Goal: Information Seeking & Learning: Compare options

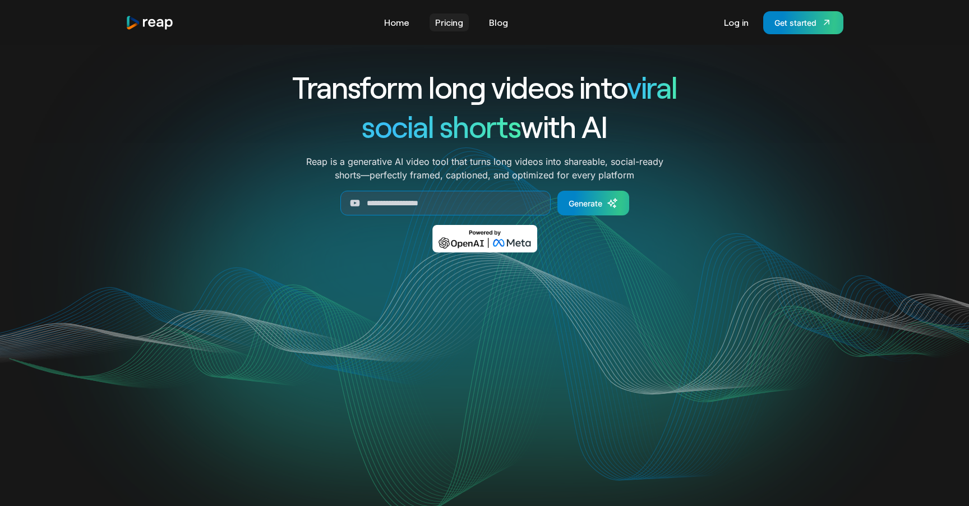
click at [457, 30] on link "Pricing" at bounding box center [448, 22] width 39 height 18
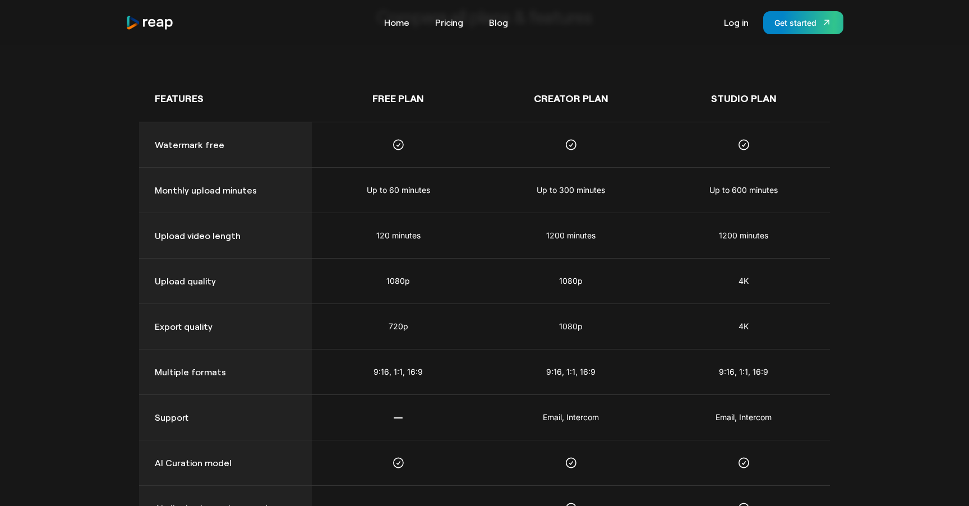
scroll to position [751, 0]
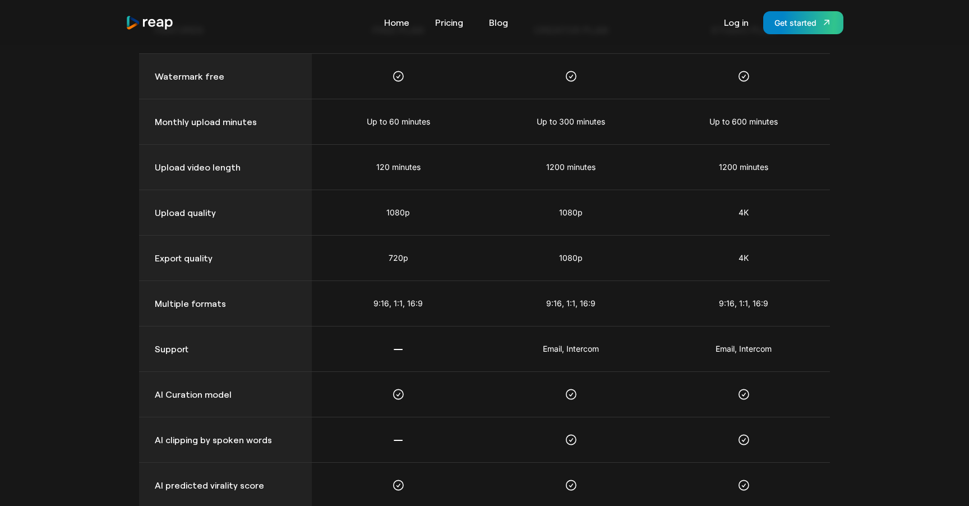
drag, startPoint x: 411, startPoint y: 121, endPoint x: 388, endPoint y: 120, distance: 22.4
click at [411, 121] on div "Up to 60 minutes" at bounding box center [398, 121] width 63 height 12
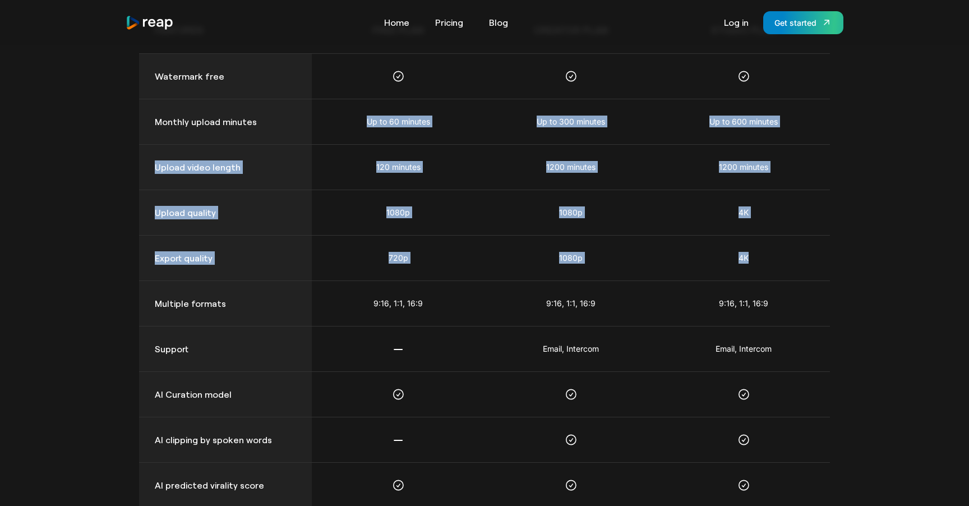
drag, startPoint x: 368, startPoint y: 118, endPoint x: 780, endPoint y: 263, distance: 436.3
click at [780, 263] on div "Features Free Plan Creator Plan STUDIO Plan Watermark free Monthly upload minut…" at bounding box center [484, 325] width 691 height 637
click at [780, 263] on div "4K" at bounding box center [743, 257] width 173 height 45
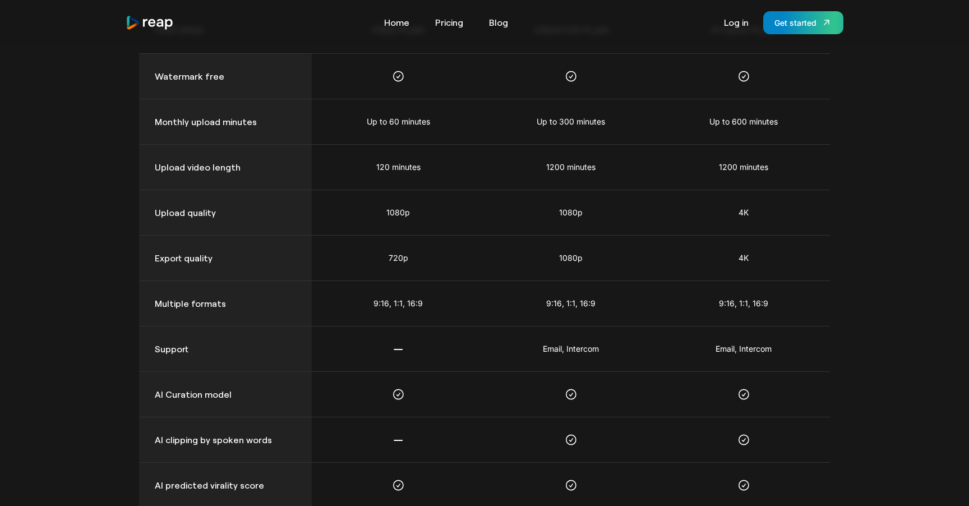
scroll to position [751, 0]
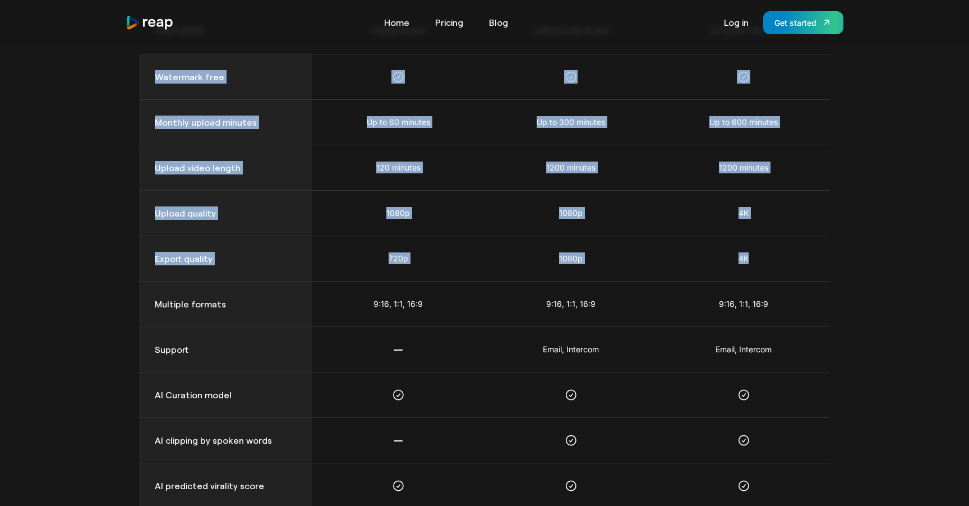
drag, startPoint x: 780, startPoint y: 263, endPoint x: 151, endPoint y: 61, distance: 660.2
click at [151, 61] on div "Features Free Plan Creator Plan STUDIO Plan Watermark free Monthly upload minut…" at bounding box center [484, 325] width 691 height 637
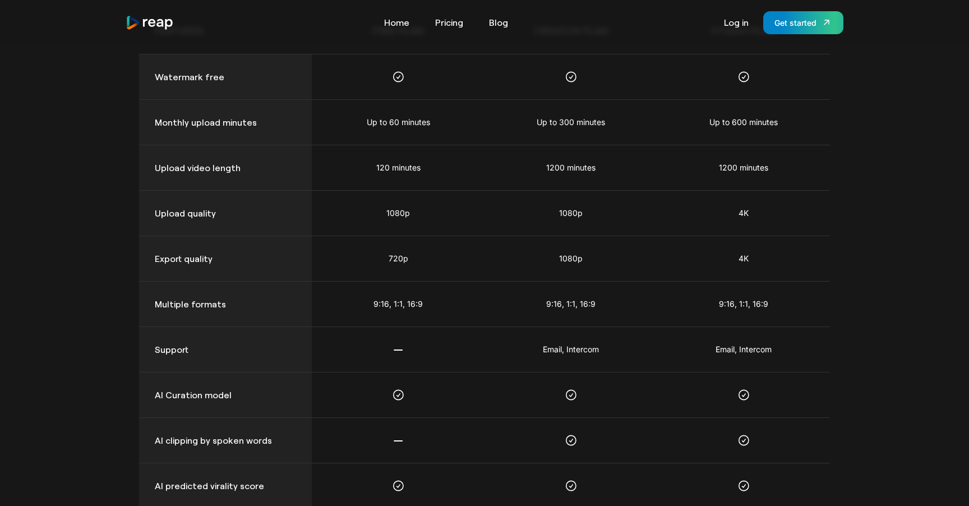
click at [148, 76] on div "Watermark free" at bounding box center [225, 76] width 173 height 45
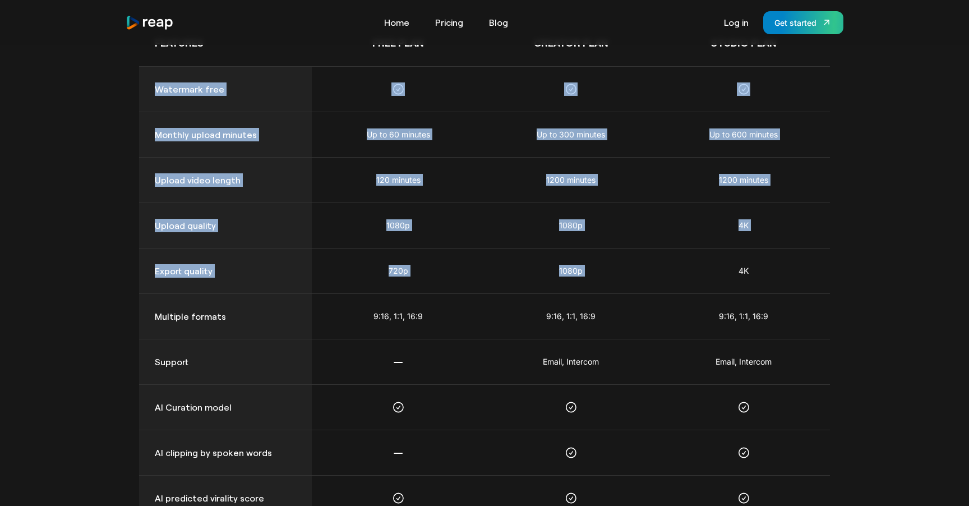
drag, startPoint x: 149, startPoint y: 76, endPoint x: 779, endPoint y: 259, distance: 656.8
click at [778, 258] on div "Features Free Plan Creator Plan STUDIO Plan Watermark free Monthly upload minut…" at bounding box center [484, 338] width 691 height 637
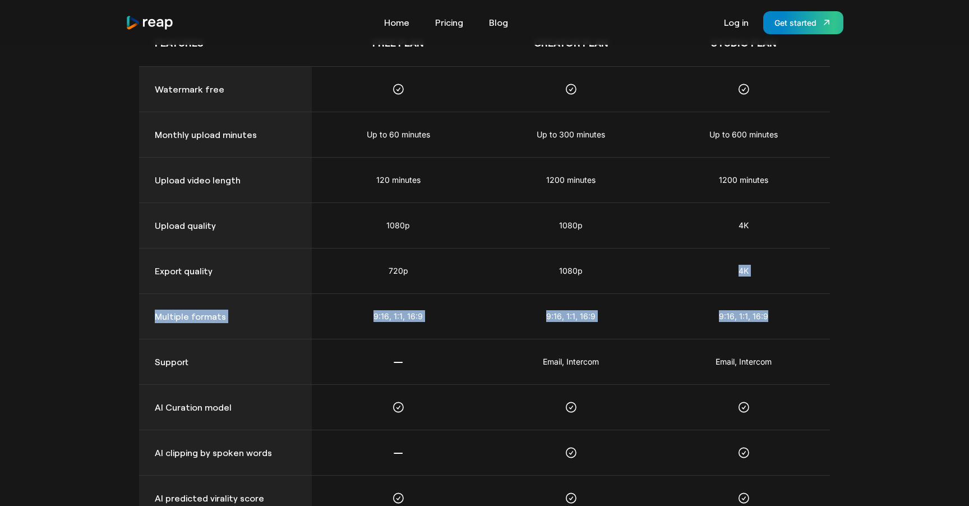
scroll to position [744, 0]
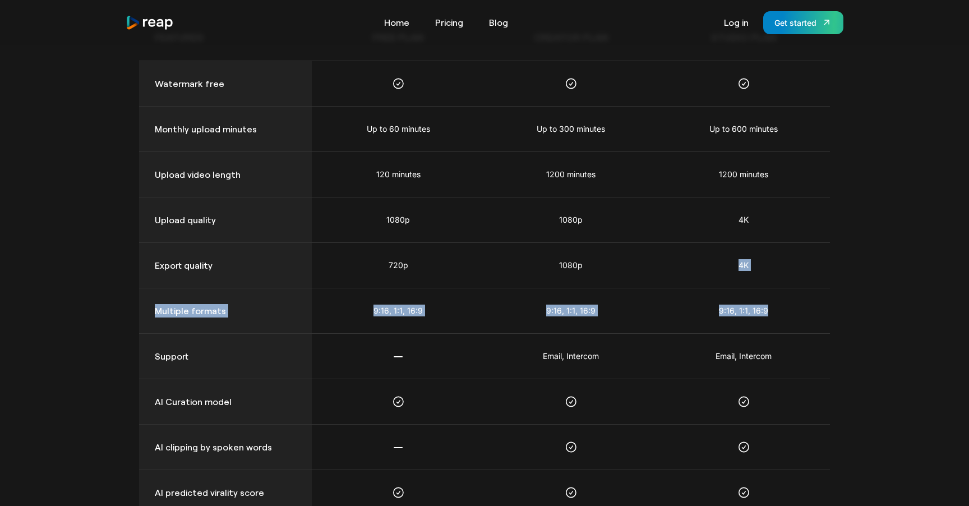
drag, startPoint x: 779, startPoint y: 259, endPoint x: 814, endPoint y: 319, distance: 69.3
click at [806, 316] on div "Features Free Plan Creator Plan STUDIO Plan Watermark free Monthly upload minut…" at bounding box center [484, 332] width 691 height 637
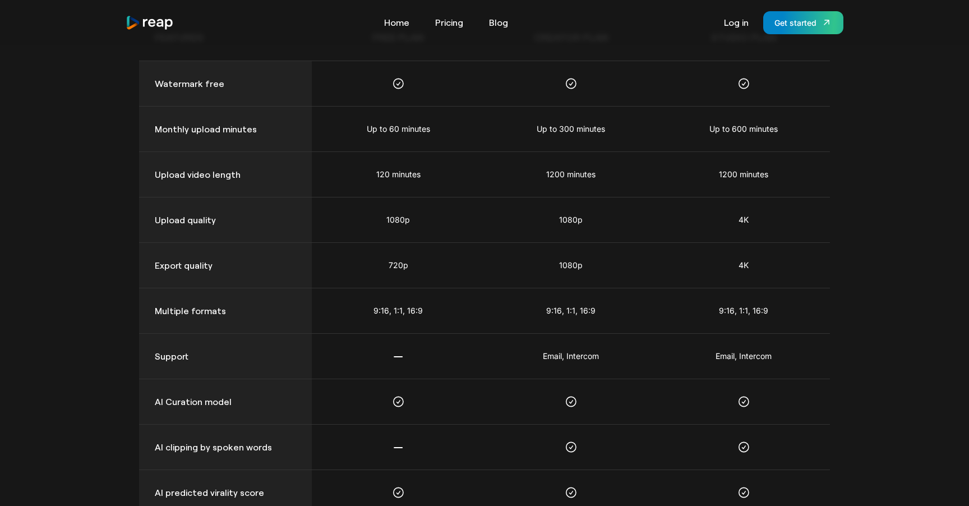
click at [815, 319] on div "9:16, 1:1, 16:9" at bounding box center [743, 310] width 173 height 45
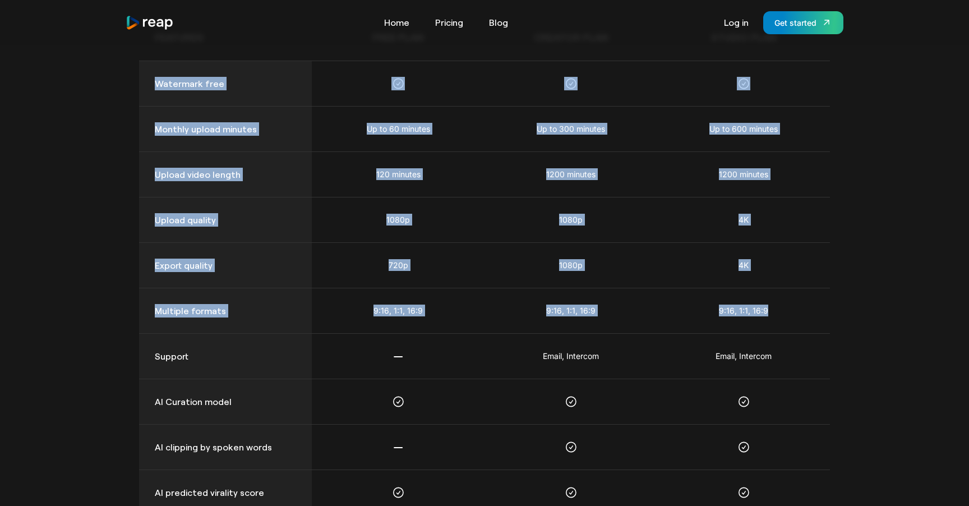
drag, startPoint x: 818, startPoint y: 318, endPoint x: 158, endPoint y: 75, distance: 704.5
click at [158, 75] on div "Features Free Plan Creator Plan STUDIO Plan Watermark free Monthly upload minut…" at bounding box center [484, 332] width 691 height 637
click at [158, 75] on div "Watermark free" at bounding box center [225, 83] width 173 height 45
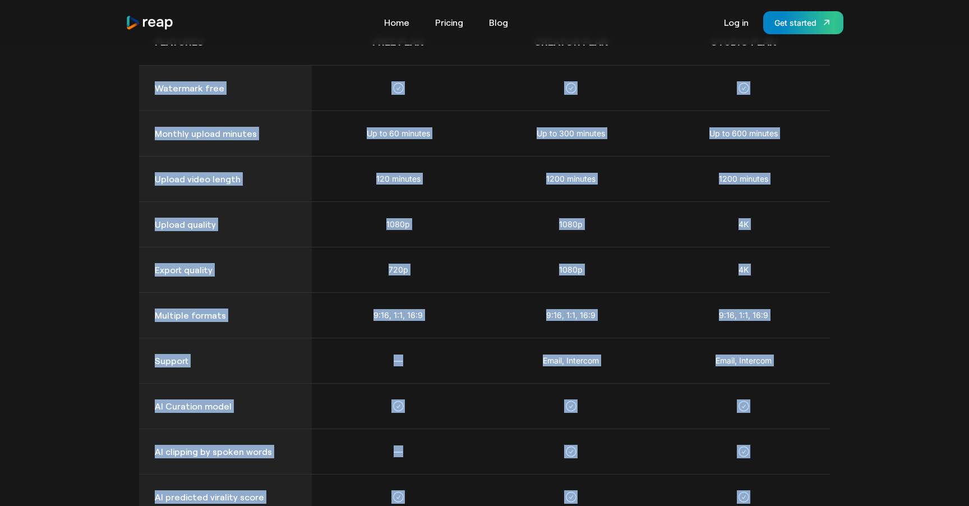
scroll to position [737, 0]
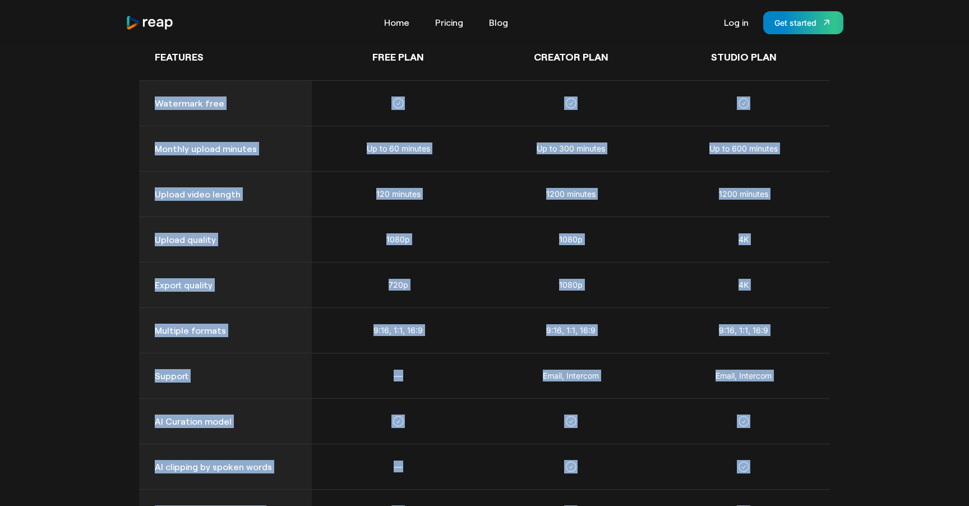
drag, startPoint x: 156, startPoint y: 78, endPoint x: 752, endPoint y: 492, distance: 725.5
click at [750, 499] on div "Features Free Plan Creator Plan STUDIO Plan Watermark free Monthly upload minut…" at bounding box center [484, 352] width 691 height 637
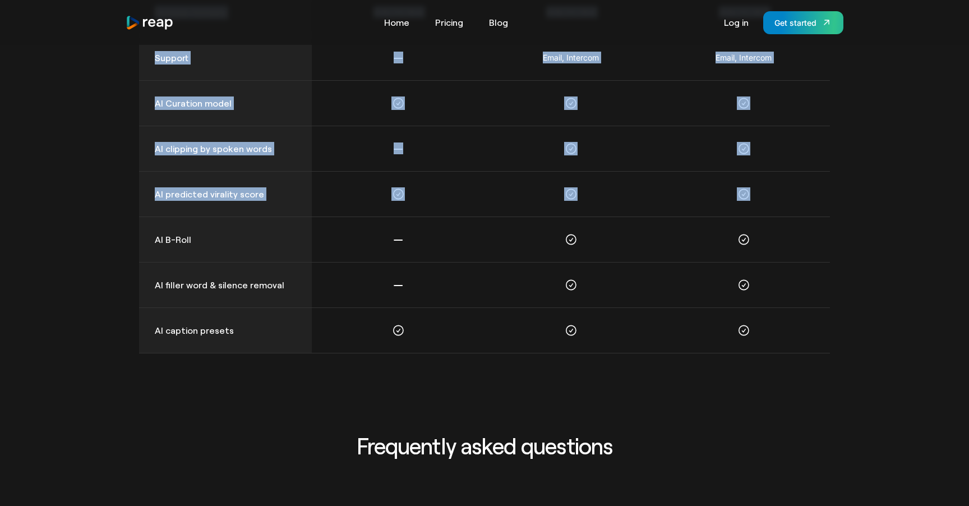
scroll to position [917, 0]
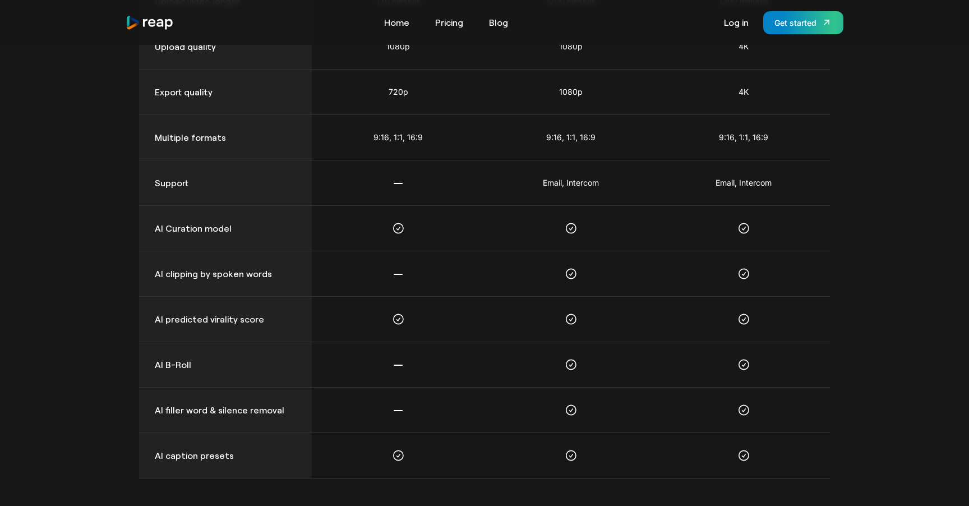
click at [641, 231] on div at bounding box center [570, 228] width 173 height 45
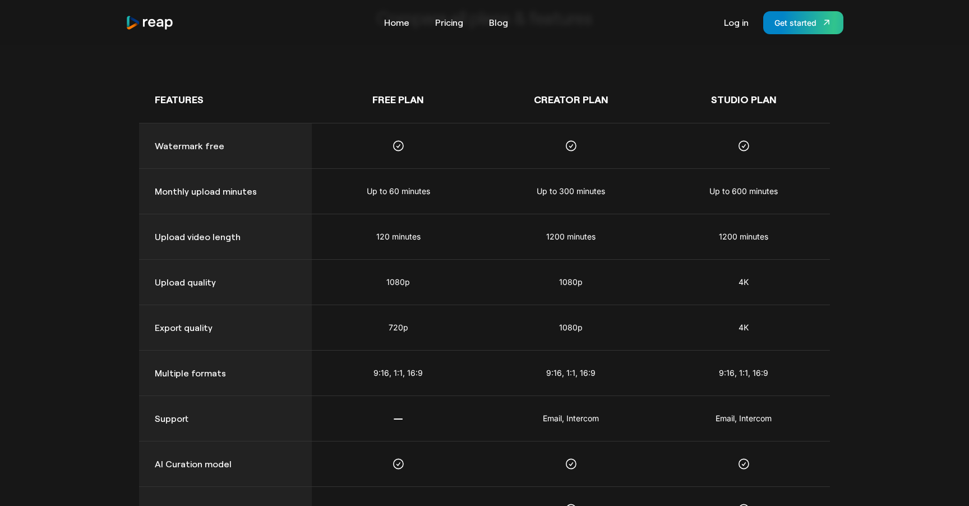
scroll to position [683, 0]
drag, startPoint x: 408, startPoint y: 158, endPoint x: 391, endPoint y: 141, distance: 23.4
click at [391, 141] on div at bounding box center [398, 144] width 173 height 45
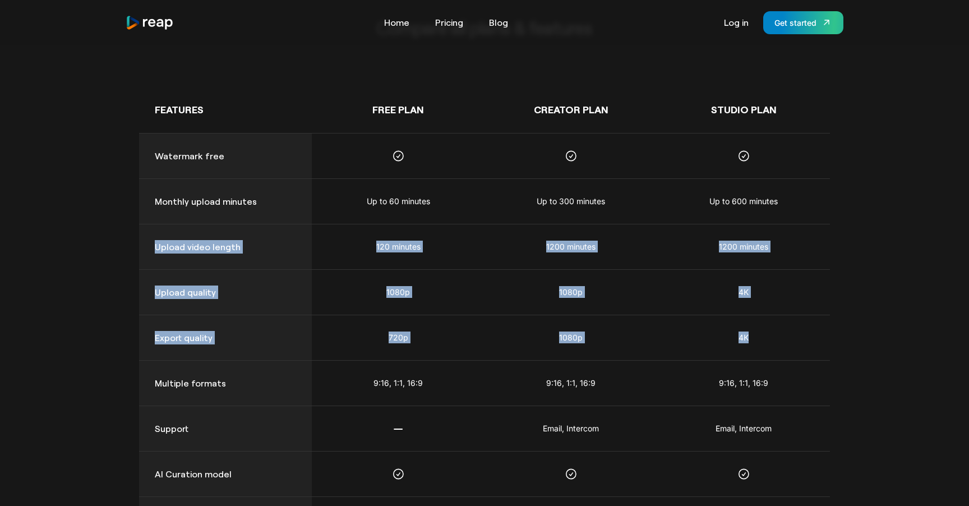
drag, startPoint x: 155, startPoint y: 246, endPoint x: 822, endPoint y: 354, distance: 675.7
click at [824, 357] on div "Features Free Plan Creator Plan STUDIO Plan Watermark free Monthly upload minut…" at bounding box center [484, 404] width 691 height 637
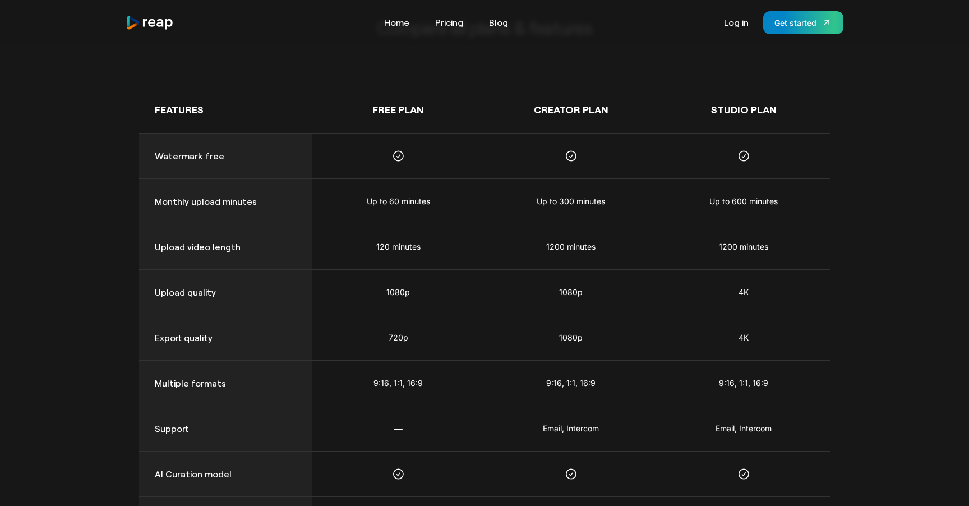
click at [820, 351] on div "4K" at bounding box center [743, 337] width 173 height 45
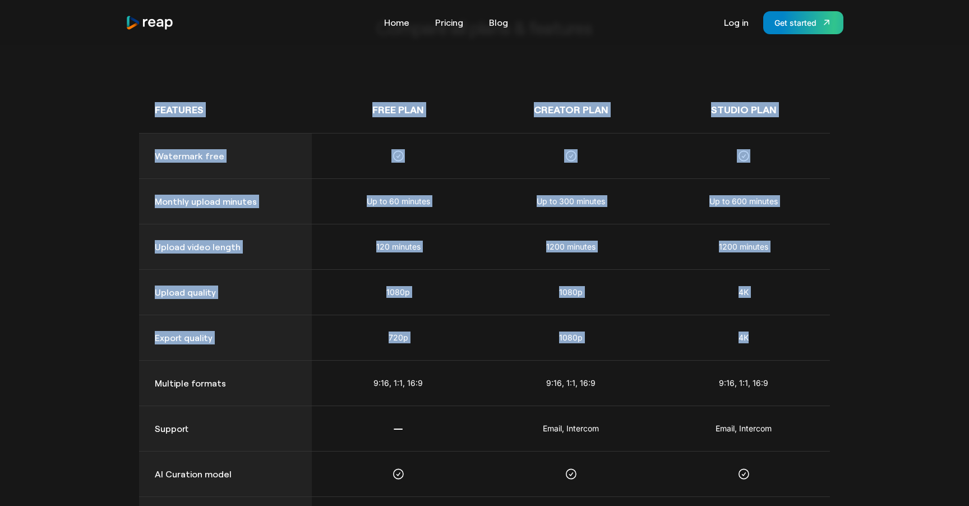
drag, startPoint x: 811, startPoint y: 348, endPoint x: 114, endPoint y: 104, distance: 738.1
click at [114, 104] on div "Compare all plans & features Features Free Plan Creator Plan STUDIO Plan Waterm…" at bounding box center [484, 321] width 969 height 890
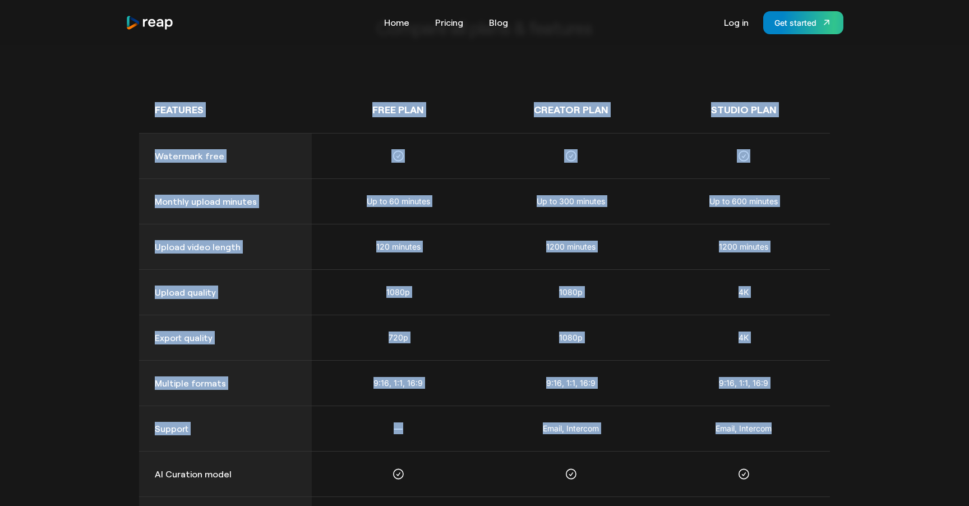
drag, startPoint x: 114, startPoint y: 104, endPoint x: 780, endPoint y: 426, distance: 739.2
click at [780, 426] on div "Compare all plans & features Features Free Plan Creator Plan STUDIO Plan Waterm…" at bounding box center [484, 321] width 969 height 890
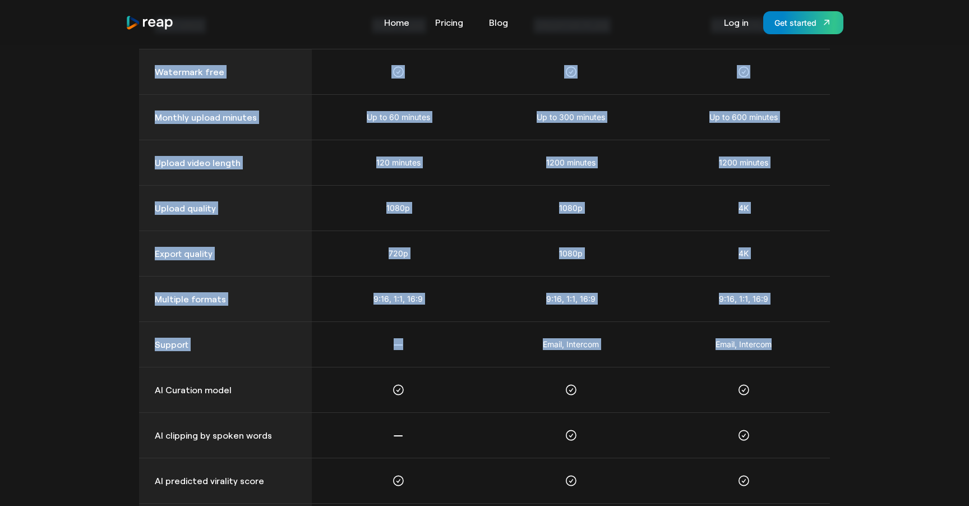
scroll to position [761, 0]
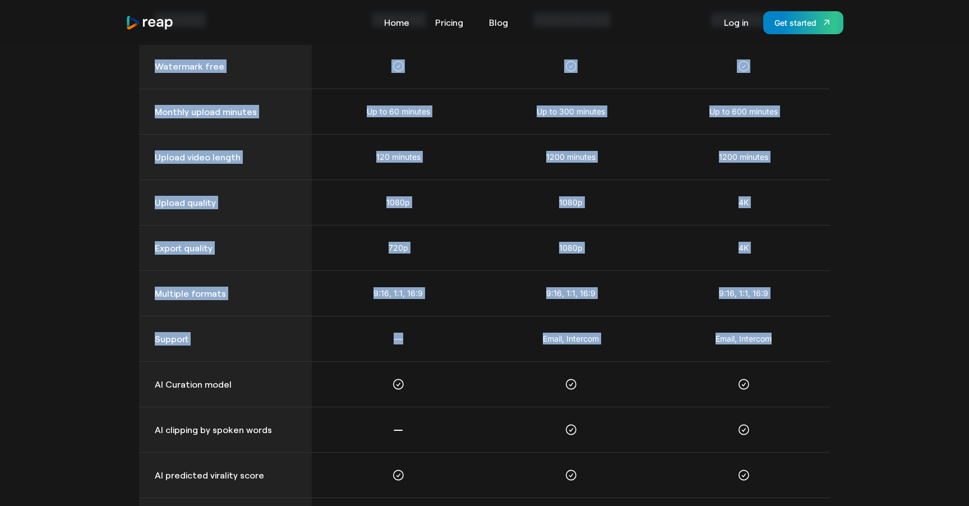
click at [411, 332] on div at bounding box center [398, 338] width 173 height 45
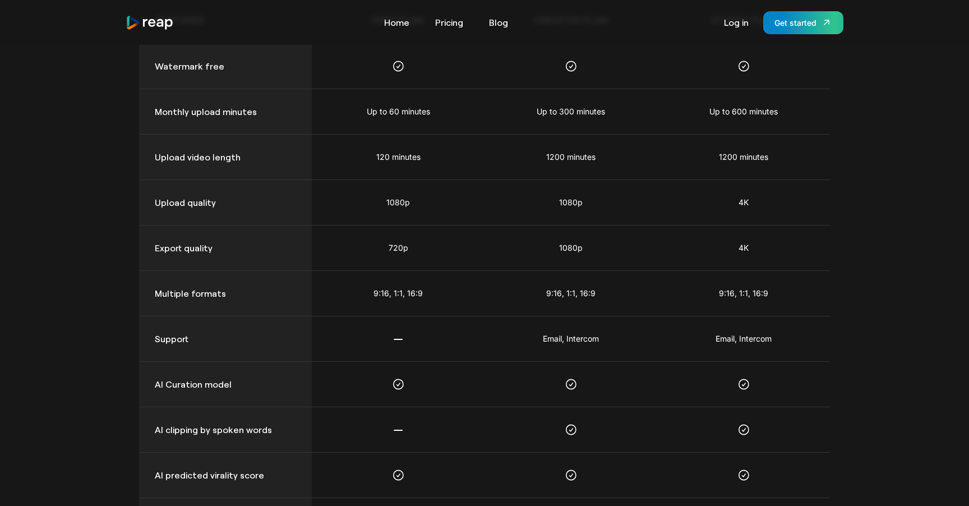
click at [400, 340] on div at bounding box center [399, 338] width 10 height 12
click at [433, 345] on div at bounding box center [398, 338] width 173 height 45
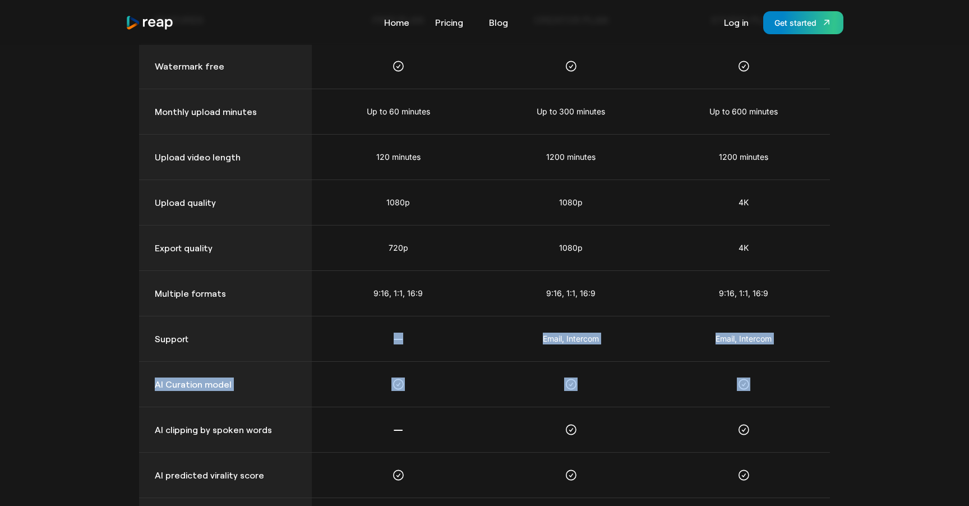
drag, startPoint x: 433, startPoint y: 345, endPoint x: 761, endPoint y: 390, distance: 330.9
click at [761, 390] on div "Features Free Plan Creator Plan STUDIO Plan Watermark free Monthly upload minut…" at bounding box center [484, 315] width 691 height 637
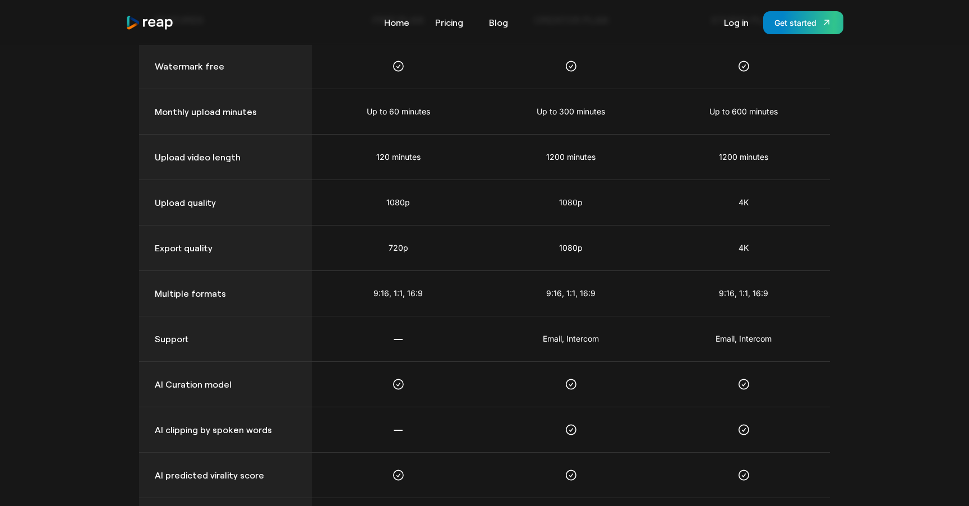
click at [761, 390] on div at bounding box center [743, 384] width 173 height 45
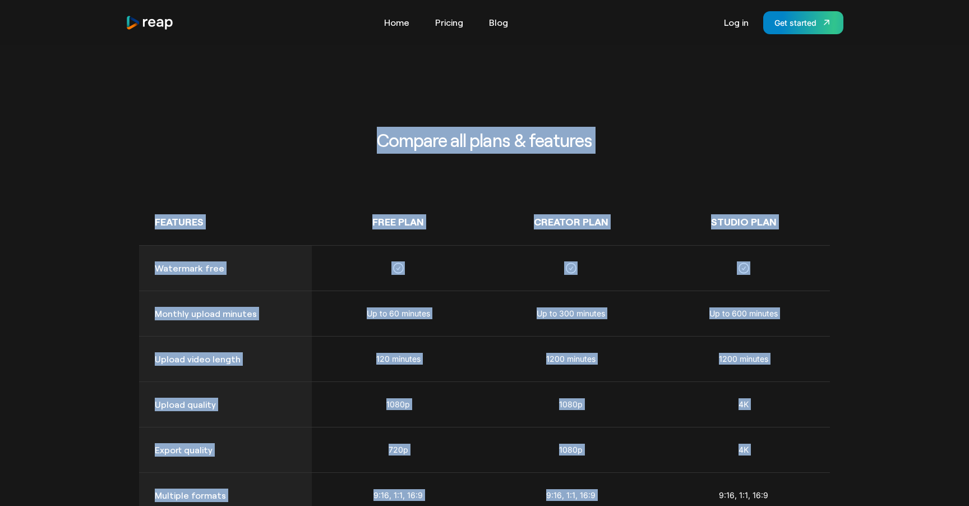
scroll to position [561, 0]
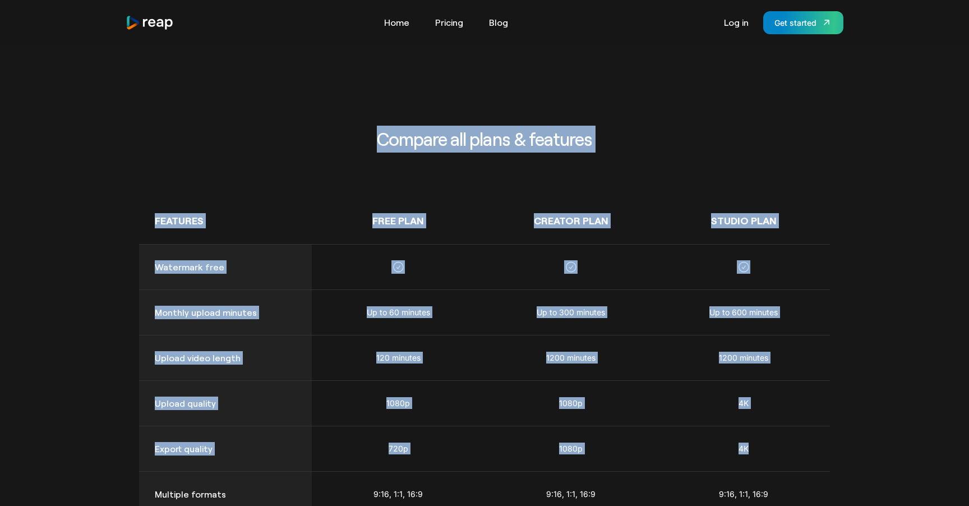
drag, startPoint x: 369, startPoint y: 132, endPoint x: 758, endPoint y: 457, distance: 506.3
click at [758, 457] on div "Compare all plans & features Features Free Plan Creator Plan STUDIO Plan Waterm…" at bounding box center [484, 480] width 691 height 709
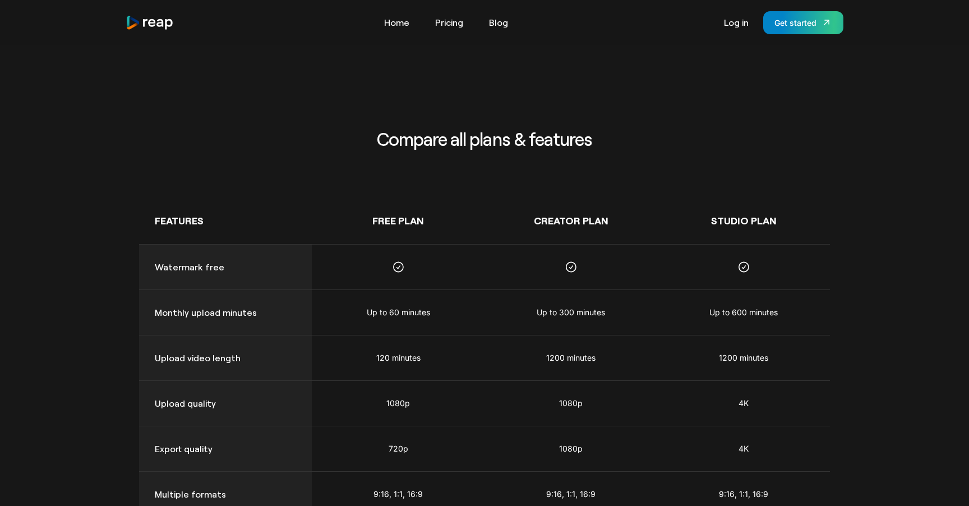
click at [758, 457] on div "4K" at bounding box center [743, 448] width 173 height 45
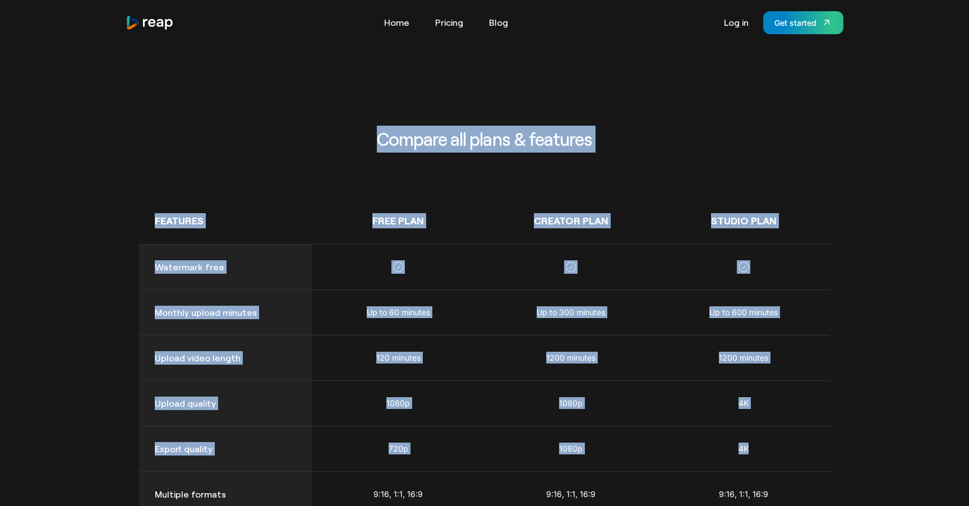
drag, startPoint x: 812, startPoint y: 448, endPoint x: 246, endPoint y: 121, distance: 653.8
click at [246, 121] on div "Compare all plans & features Features Free Plan Creator Plan STUDIO Plan Waterm…" at bounding box center [484, 432] width 691 height 890
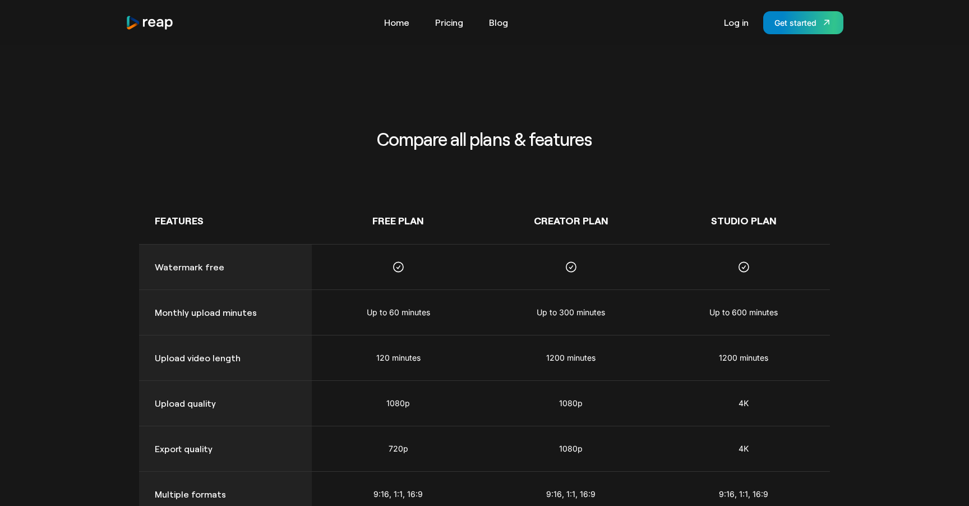
drag, startPoint x: 391, startPoint y: 140, endPoint x: 383, endPoint y: 138, distance: 7.4
click at [391, 140] on h2 "Compare all plans & features" at bounding box center [484, 139] width 431 height 27
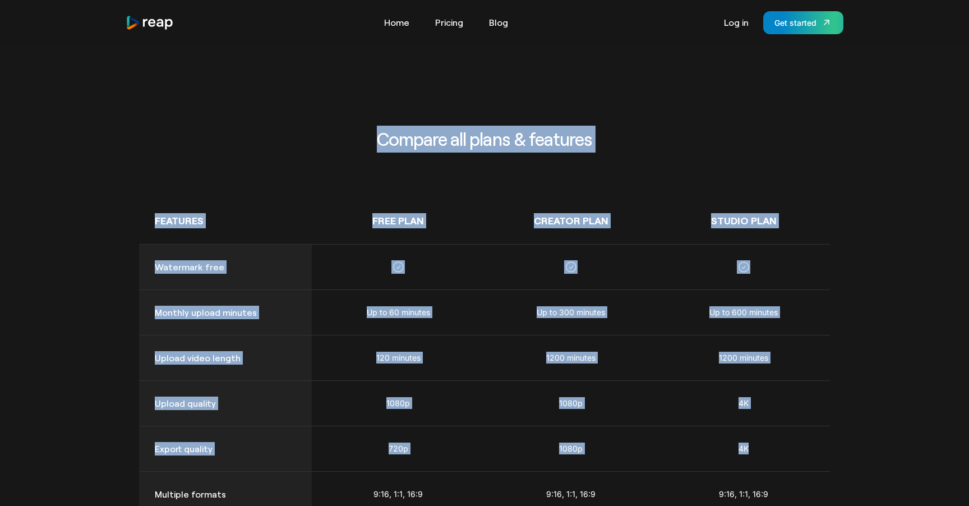
drag, startPoint x: 377, startPoint y: 137, endPoint x: 764, endPoint y: 456, distance: 501.4
click at [765, 456] on div "Compare all plans & features Features Free Plan Creator Plan STUDIO Plan Waterm…" at bounding box center [484, 480] width 691 height 709
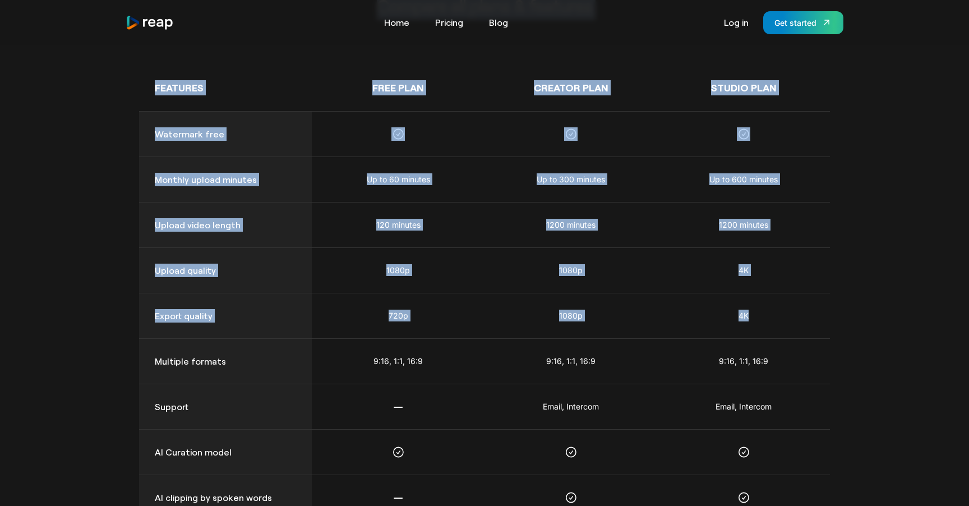
scroll to position [695, 0]
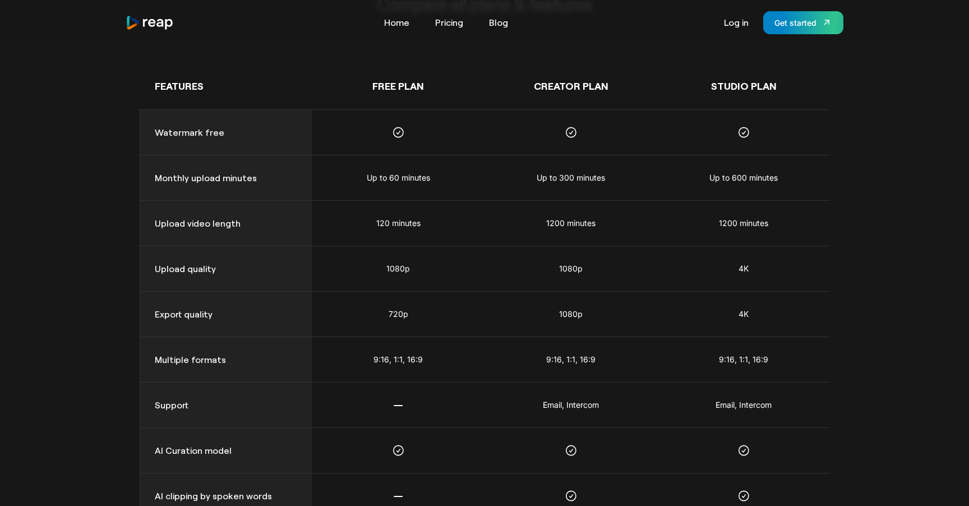
click at [801, 359] on div "9:16, 1:1, 16:9" at bounding box center [743, 359] width 173 height 45
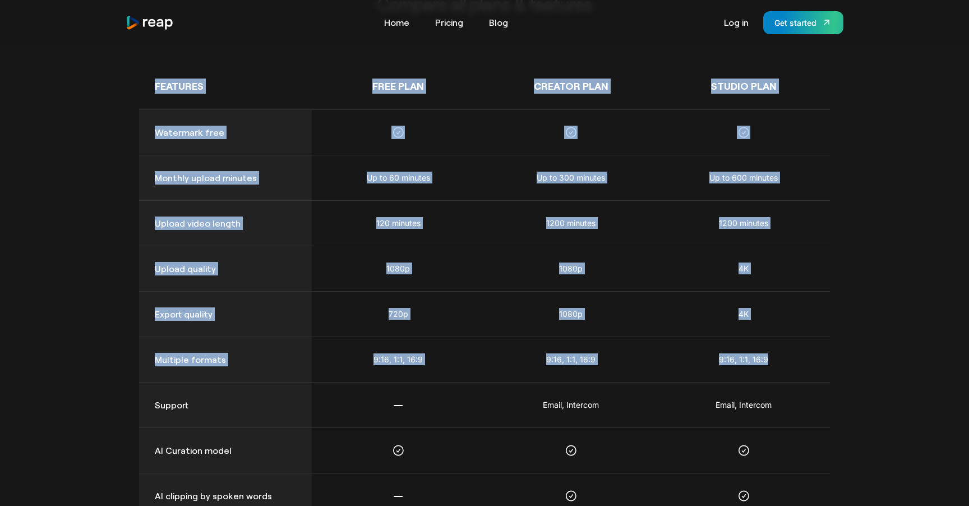
drag, startPoint x: 799, startPoint y: 360, endPoint x: 159, endPoint y: 68, distance: 703.2
click at [159, 68] on div "Features Free Plan Creator Plan STUDIO Plan Watermark free Monthly upload minut…" at bounding box center [484, 381] width 691 height 637
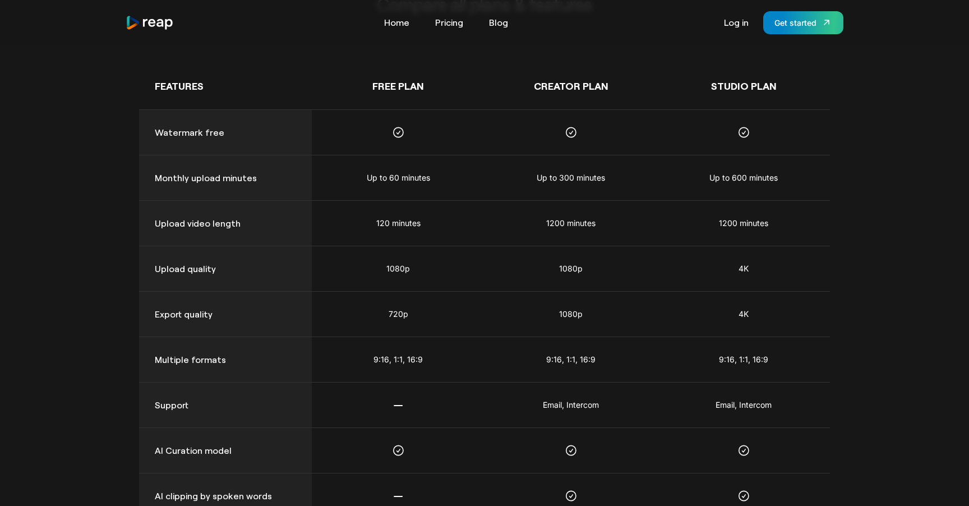
click at [155, 77] on div "Features" at bounding box center [225, 86] width 173 height 47
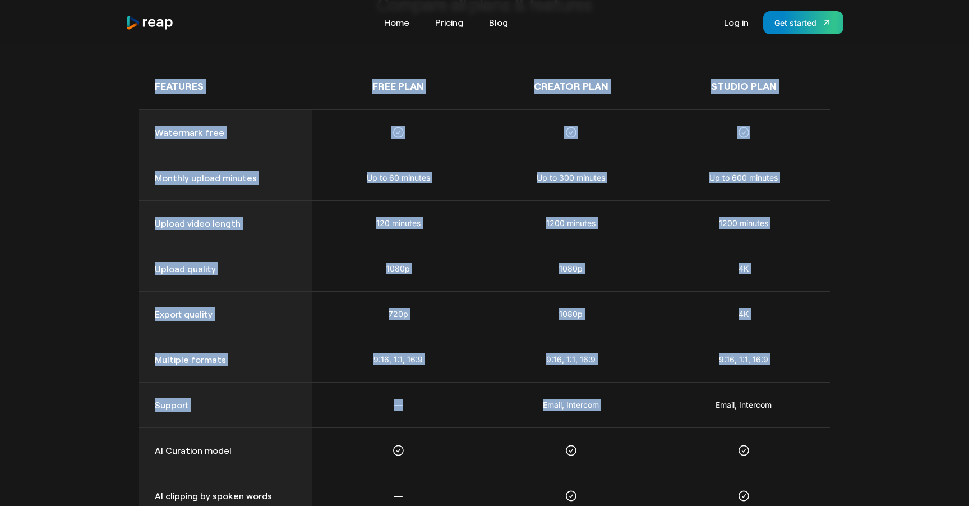
drag, startPoint x: 155, startPoint y: 77, endPoint x: 770, endPoint y: 397, distance: 693.0
click at [770, 397] on div "Features Free Plan Creator Plan STUDIO Plan Watermark free Monthly upload minut…" at bounding box center [484, 381] width 691 height 637
click at [497, 20] on link "Blog" at bounding box center [498, 22] width 30 height 18
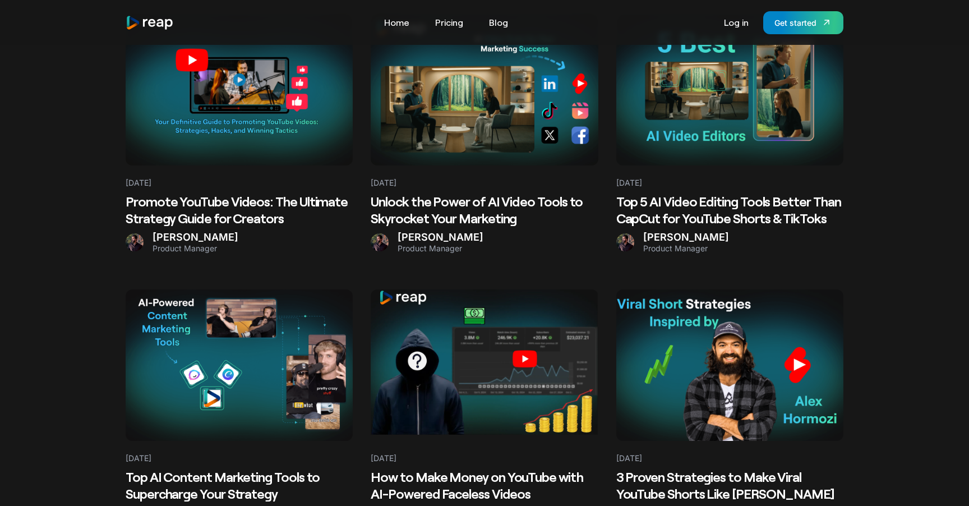
scroll to position [2141, 0]
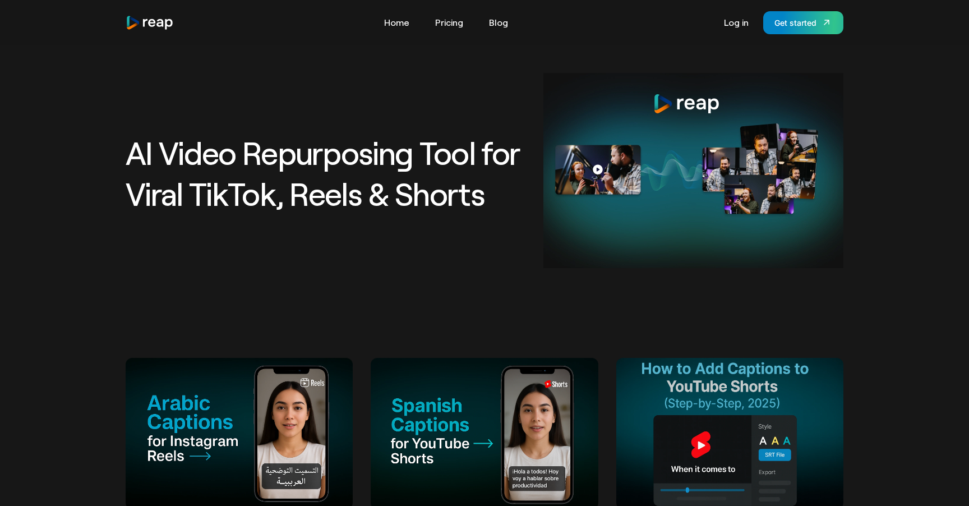
scroll to position [29, 0]
